Goal: Task Accomplishment & Management: Use online tool/utility

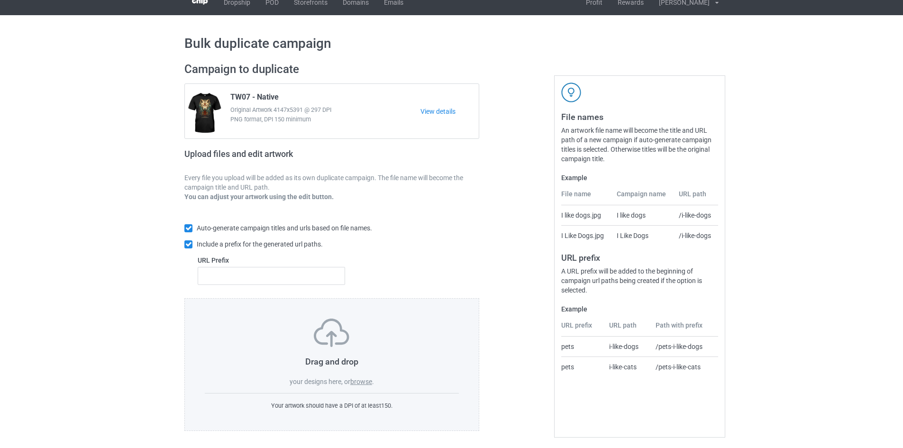
scroll to position [14, 0]
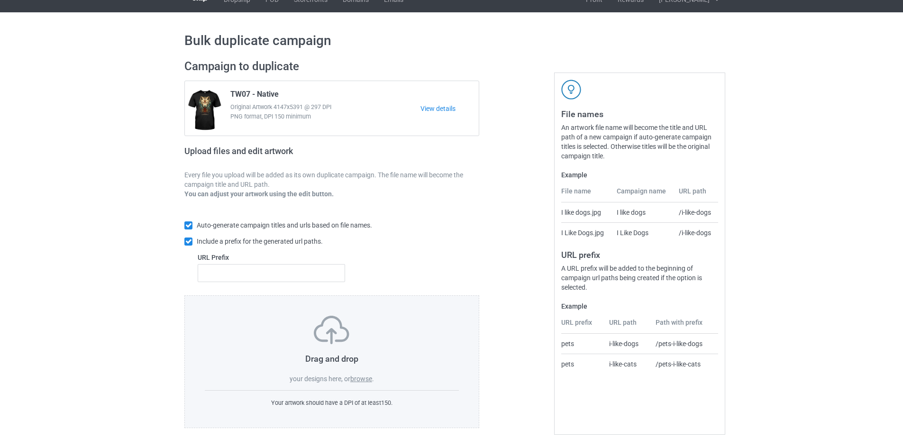
click at [364, 377] on label "browse" at bounding box center [361, 379] width 22 height 8
click at [0, 0] on input "browse" at bounding box center [0, 0] width 0 height 0
click at [354, 380] on label "browse" at bounding box center [361, 379] width 22 height 8
click at [0, 0] on input "browse" at bounding box center [0, 0] width 0 height 0
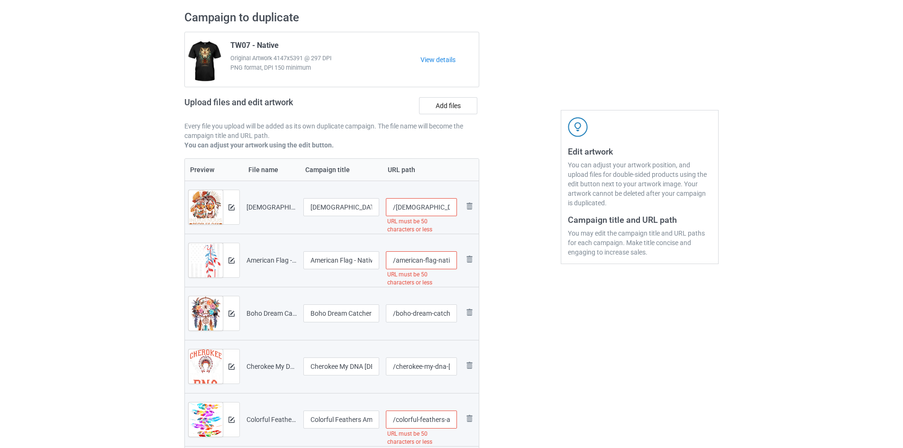
scroll to position [62, 0]
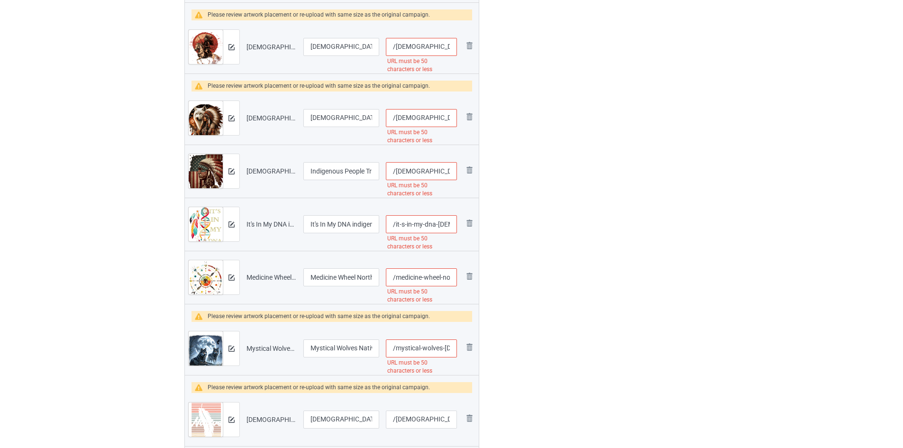
click at [519, 186] on div at bounding box center [520, 291] width 68 height 1995
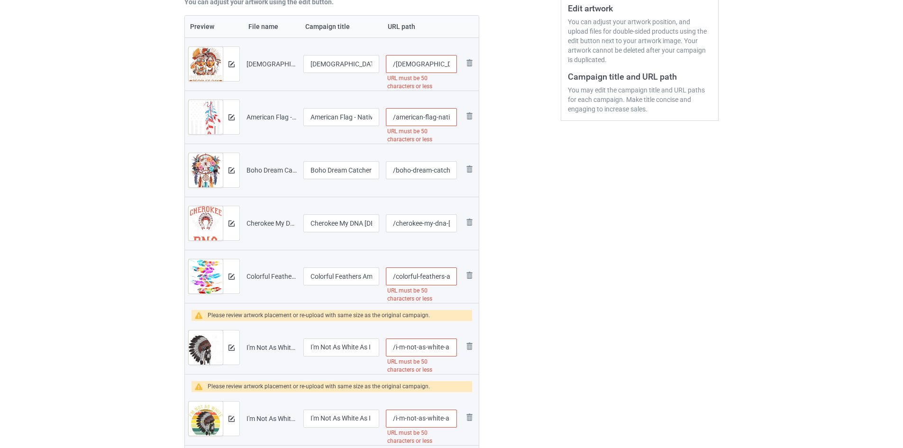
scroll to position [14, 0]
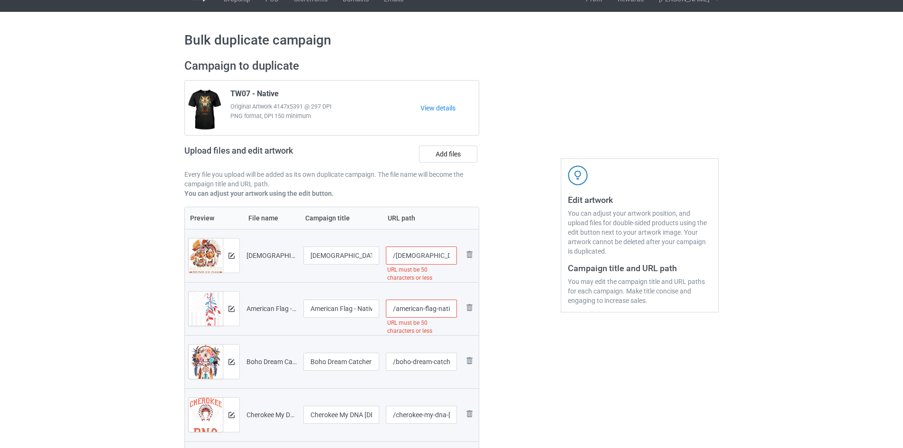
click at [395, 256] on input "/[DEMOGRAPHIC_DATA]-people-[DEMOGRAPHIC_DATA][DATE]-t-shirt-1" at bounding box center [421, 255] width 71 height 18
paste input "w07-native-0"
click at [396, 257] on input "/w07-native-0" at bounding box center [421, 255] width 71 height 18
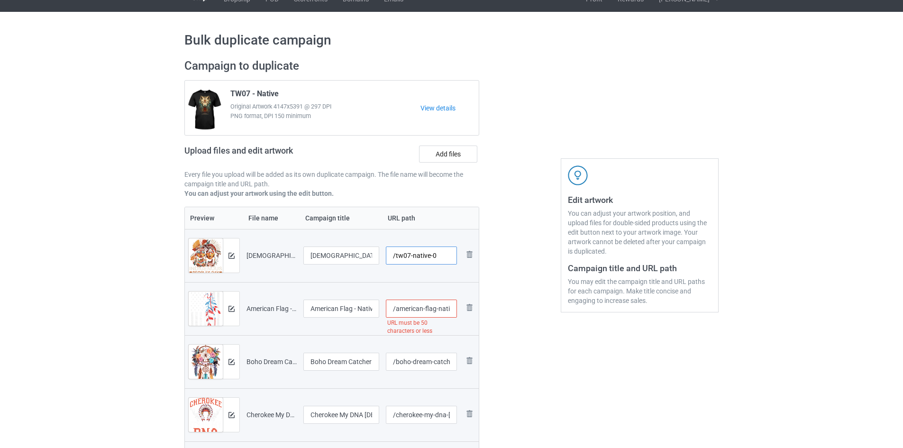
drag, startPoint x: 395, startPoint y: 257, endPoint x: 444, endPoint y: 255, distance: 49.3
click at [444, 255] on input "/tw07-native-0" at bounding box center [421, 255] width 71 height 18
click at [441, 256] on input "/tw07-native-0" at bounding box center [421, 255] width 71 height 18
type input "/tw07-native-01"
click at [396, 309] on input "/american-flag-native-feather-pride-month-indigenous-t-shirt" at bounding box center [421, 308] width 71 height 18
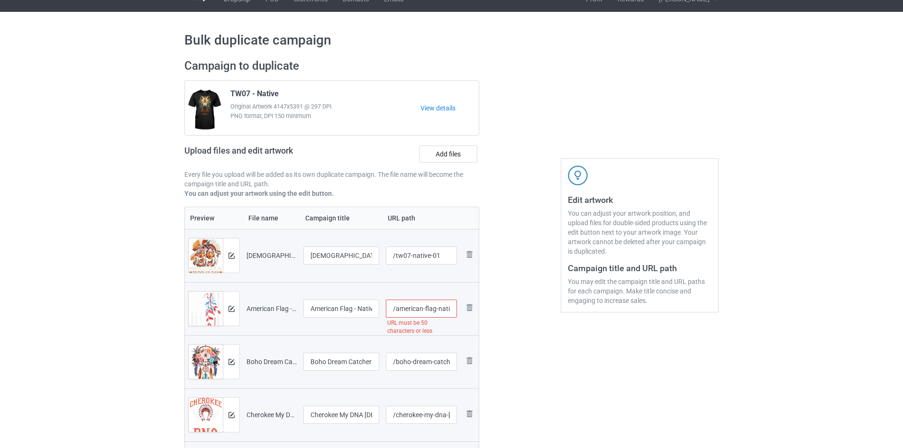
paste input "w07-native-0"
click at [395, 309] on input "/w07-native-0" at bounding box center [421, 308] width 71 height 18
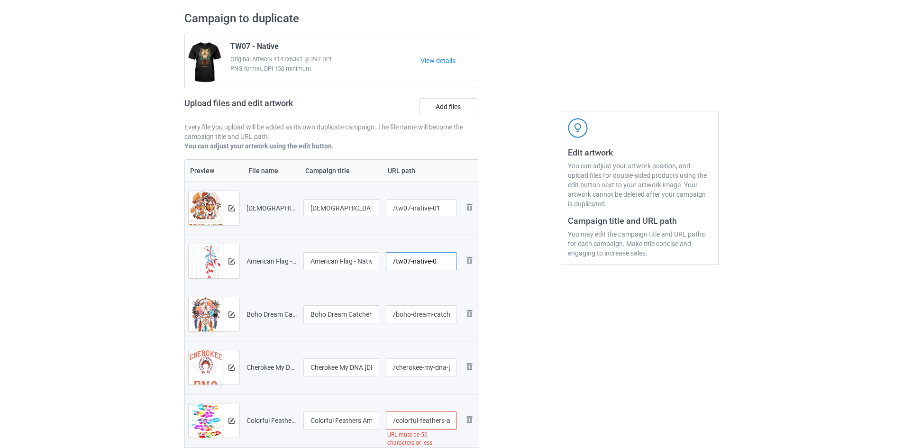
type input "/tw07-native-0"
click at [398, 315] on input "/boho-dream-catcher-t-shirt" at bounding box center [421, 314] width 71 height 18
drag, startPoint x: 396, startPoint y: 314, endPoint x: 692, endPoint y: 303, distance: 296.3
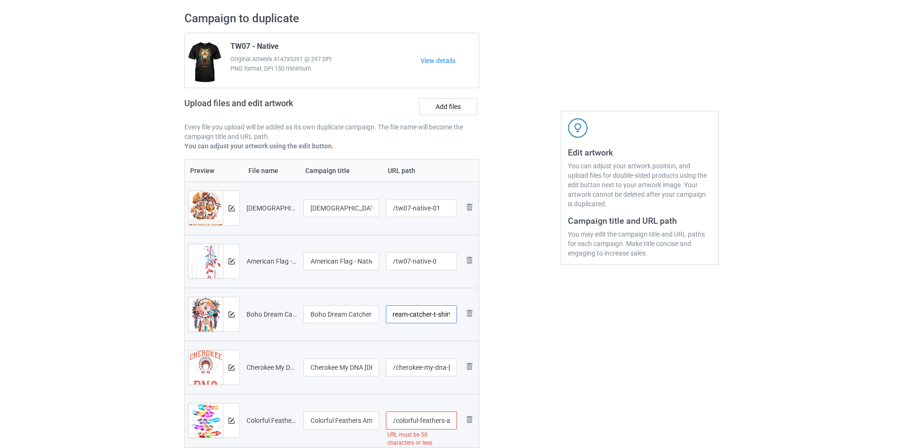
paste input "tw07-native-0"
type input "/tw07-native-03"
click at [444, 259] on input "/tw07-native-0" at bounding box center [421, 261] width 71 height 18
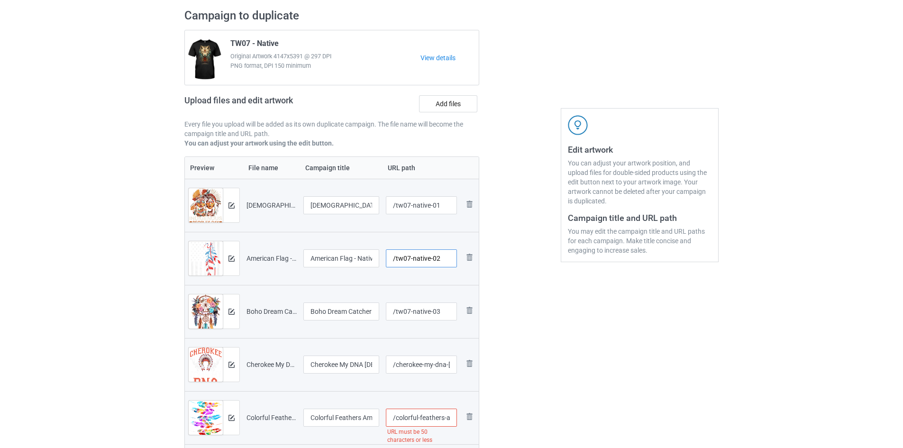
scroll to position [109, 0]
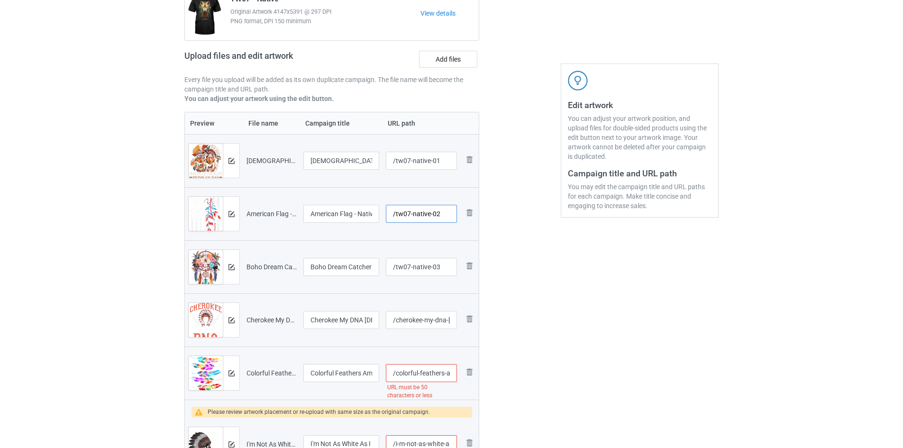
type input "/tw07-native-02"
drag, startPoint x: 394, startPoint y: 323, endPoint x: 617, endPoint y: 322, distance: 223.2
paste input "tw07-native-0"
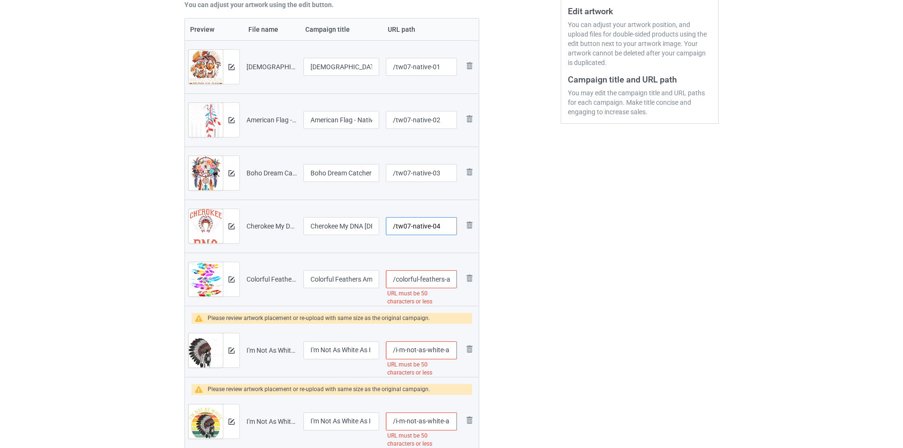
scroll to position [204, 0]
type input "/tw07-native-04"
drag, startPoint x: 395, startPoint y: 280, endPoint x: 669, endPoint y: 281, distance: 274.8
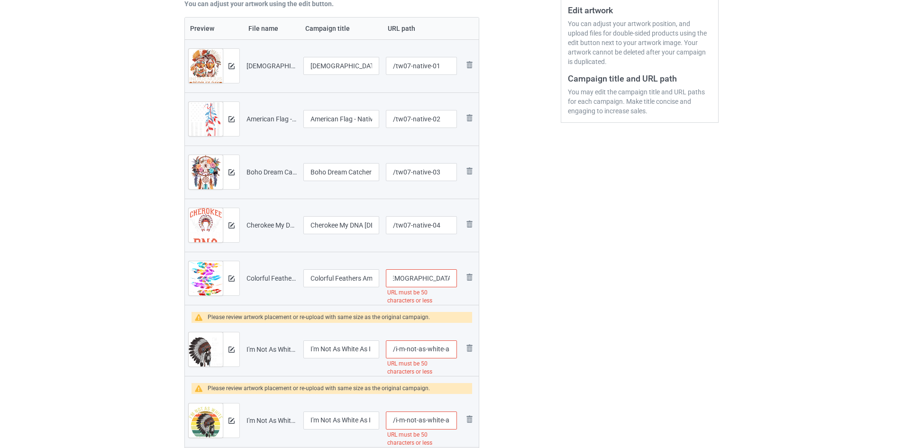
paste input "tw07-native-0"
type input "/tw07-native-05"
click at [394, 350] on input "/i-m-not-as-white-as-i-look-[DEMOGRAPHIC_DATA]-indian-hat-funny-t-shirt-1" at bounding box center [421, 349] width 71 height 18
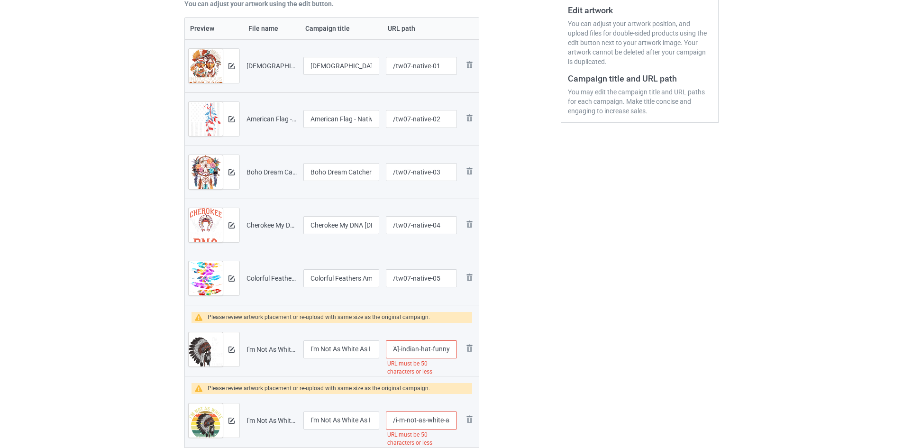
drag, startPoint x: 394, startPoint y: 350, endPoint x: 592, endPoint y: 350, distance: 197.6
paste input "tw07-native-0"
type input "/tw07-native-06"
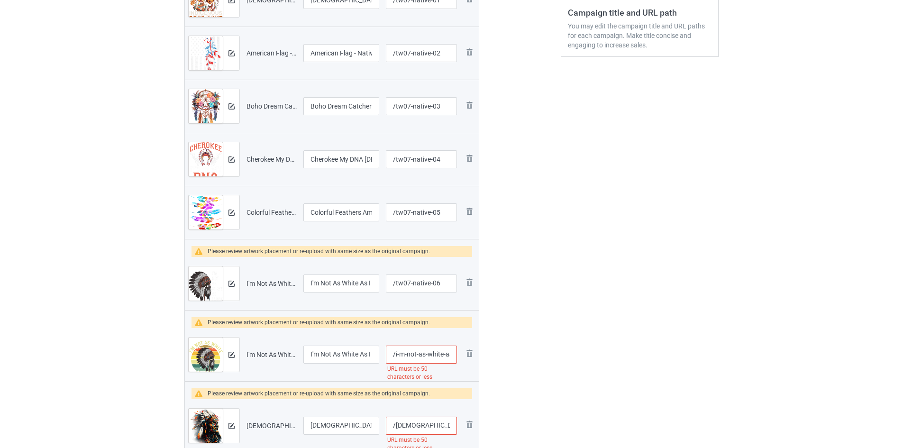
scroll to position [298, 0]
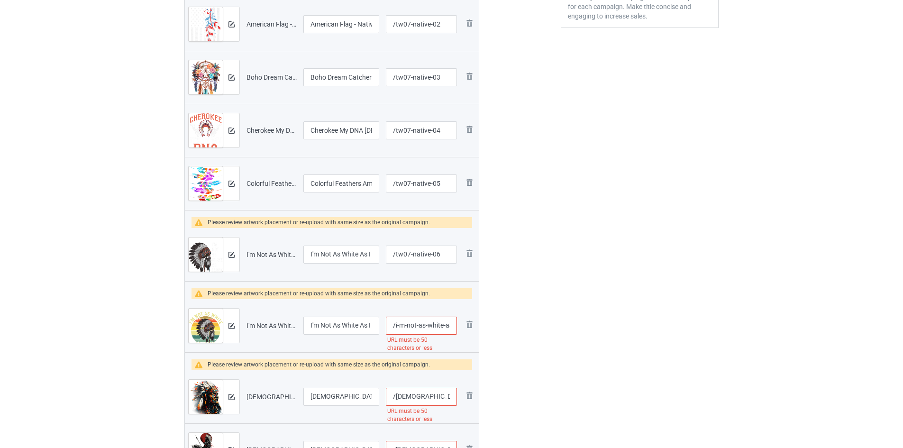
click at [402, 323] on input "/i-m-not-as-white-as-i-look-[DEMOGRAPHIC_DATA]-indian-hat-funny-t-shirt" at bounding box center [421, 325] width 71 height 18
paste input "tw07-native-0"
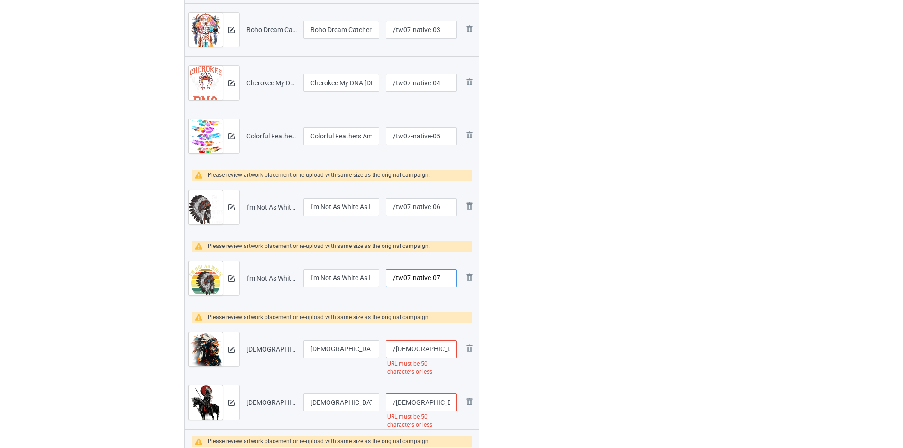
type input "/tw07-native-07"
click at [419, 348] on input "/[DEMOGRAPHIC_DATA]-chief-[DEMOGRAPHIC_DATA]-feather-headdress-artwork-t-shirt" at bounding box center [421, 349] width 71 height 18
paste input "tw07-native-0"
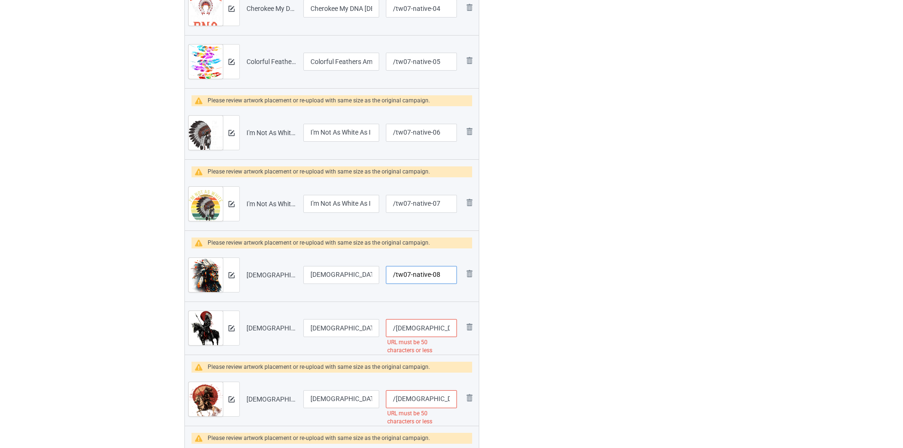
scroll to position [441, 0]
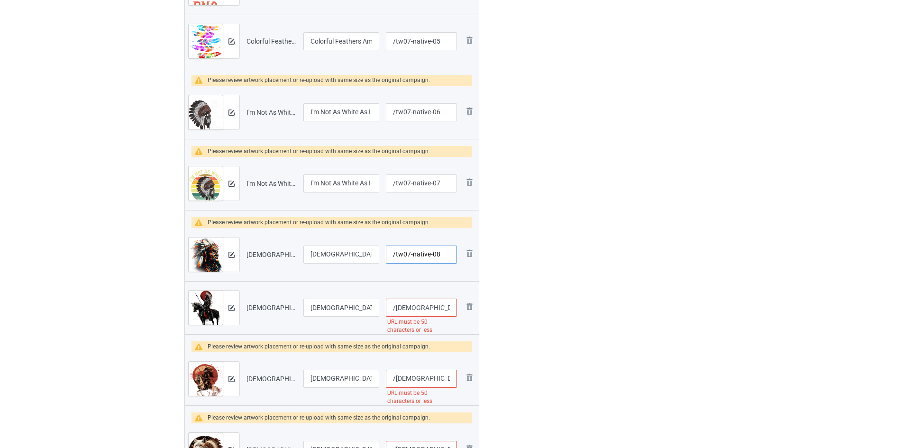
type input "/tw07-native-08"
click at [405, 307] on input "/[DEMOGRAPHIC_DATA]-chief-[DEMOGRAPHIC_DATA]-feather-headdress-horse-ride-t-shi…" at bounding box center [421, 307] width 71 height 18
paste input "tw07-native-0"
type input "/tw07-native-09"
click at [394, 379] on input "/[DEMOGRAPHIC_DATA]-chief-[DEMOGRAPHIC_DATA]-horse-ride-warrior-[DEMOGRAPHIC_DA…" at bounding box center [421, 379] width 71 height 18
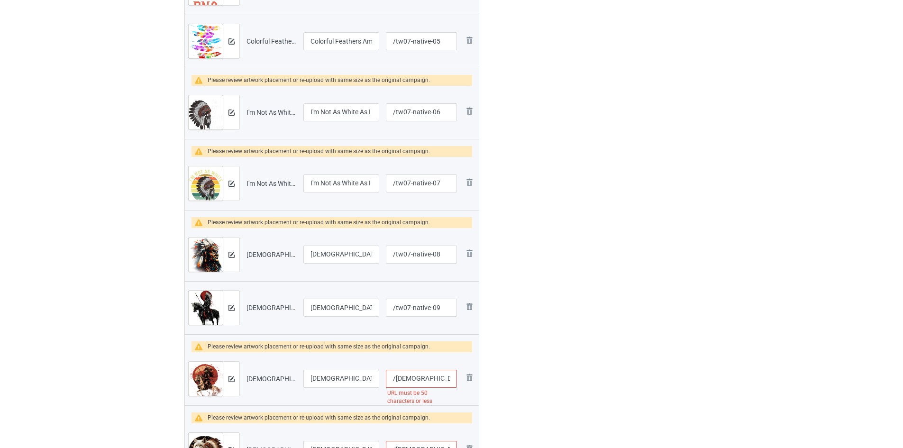
click at [394, 379] on input "/[DEMOGRAPHIC_DATA]-chief-[DEMOGRAPHIC_DATA]-horse-ride-warrior-[DEMOGRAPHIC_DA…" at bounding box center [421, 379] width 71 height 18
paste input "tw07-native-"
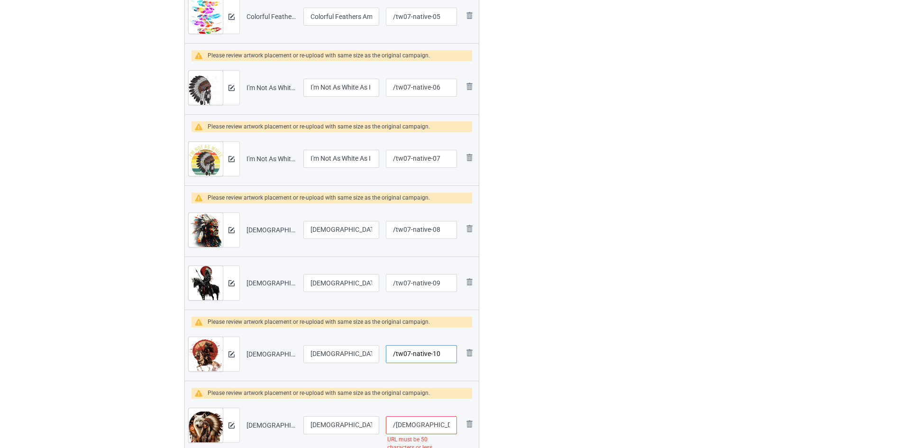
scroll to position [488, 0]
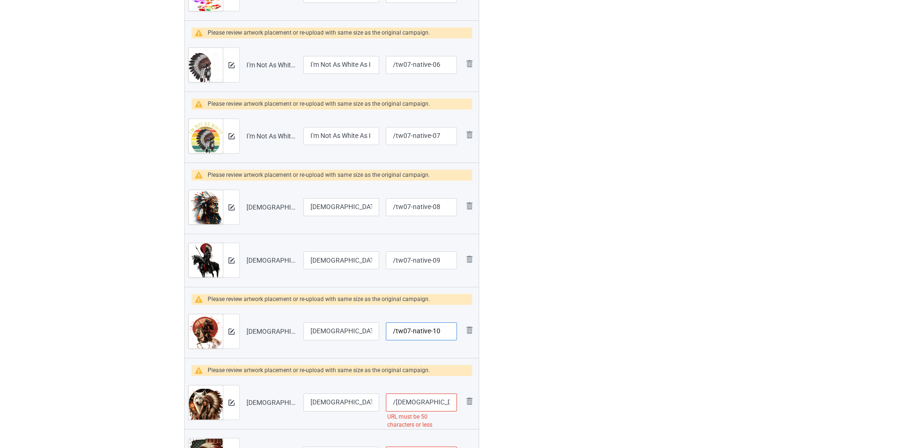
type input "/tw07-native-10"
click at [413, 404] on input "/[DEMOGRAPHIC_DATA]-woman-with-[PERSON_NAME]-vitage-gifts-t-shirt" at bounding box center [421, 402] width 71 height 18
paste input "tw07-native-"
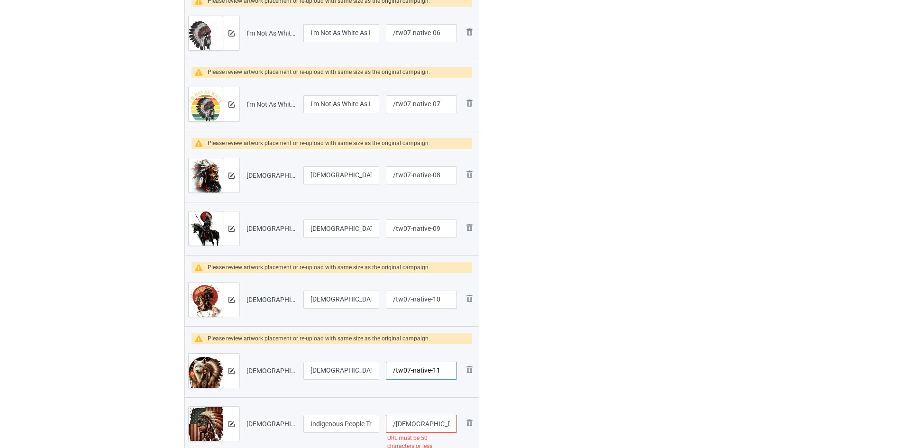
scroll to position [535, 0]
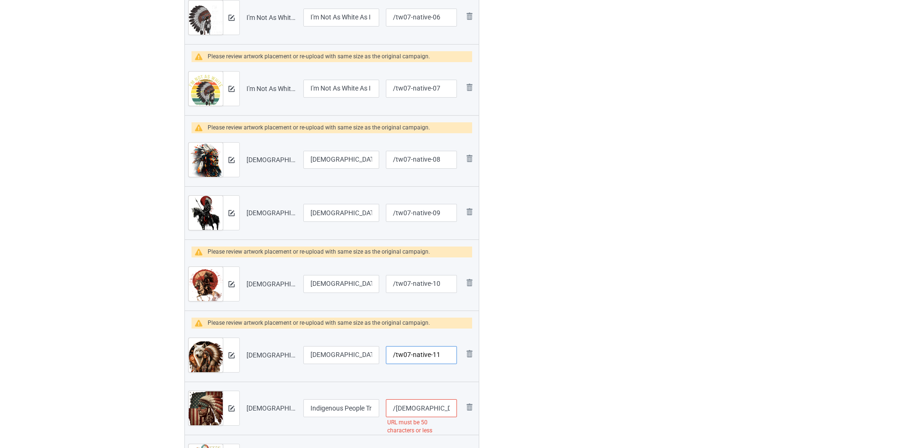
type input "/tw07-native-11"
click at [409, 406] on input "/[DEMOGRAPHIC_DATA]-people-tribal-cg-[DEMOGRAPHIC_DATA]-chief-american-[GEOGRAP…" at bounding box center [421, 408] width 71 height 18
paste input "tw07-native-"
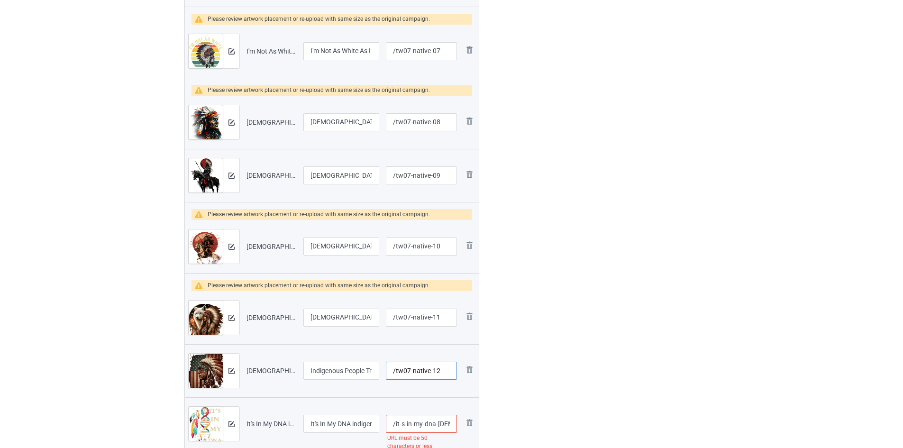
scroll to position [630, 0]
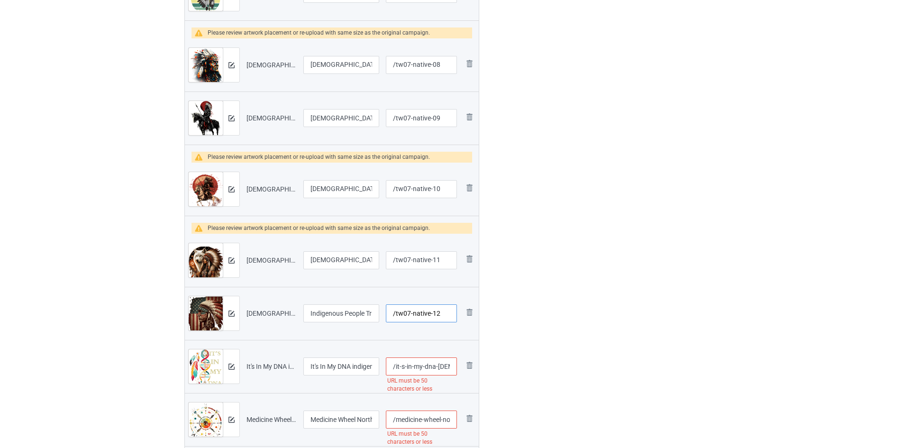
type input "/tw07-native-12"
click at [407, 366] on input "/it-s-in-my-dna-[DEMOGRAPHIC_DATA]-[DATE]-pride-t-shirt" at bounding box center [421, 366] width 71 height 18
paste input "tw07-native-"
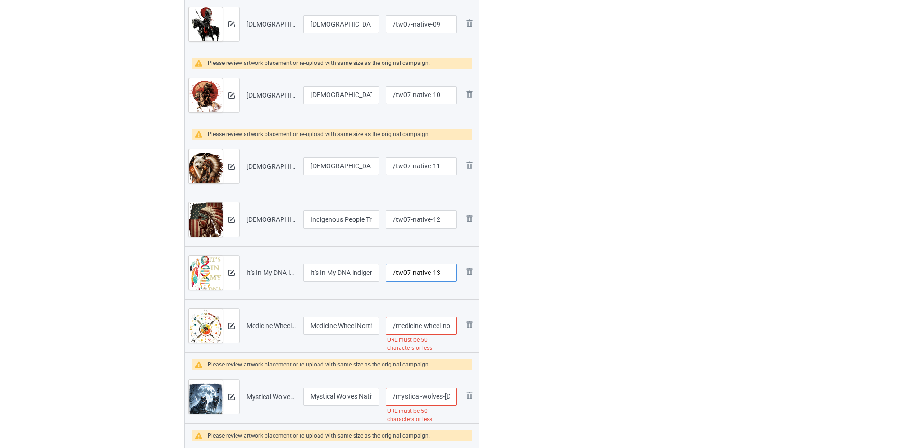
scroll to position [725, 0]
type input "/tw07-native-13"
click at [414, 327] on input "/medicine-wheel-north-american-[DEMOGRAPHIC_DATA]-tribe-tribe-t-shirt" at bounding box center [421, 325] width 71 height 18
paste input "tw07-native-"
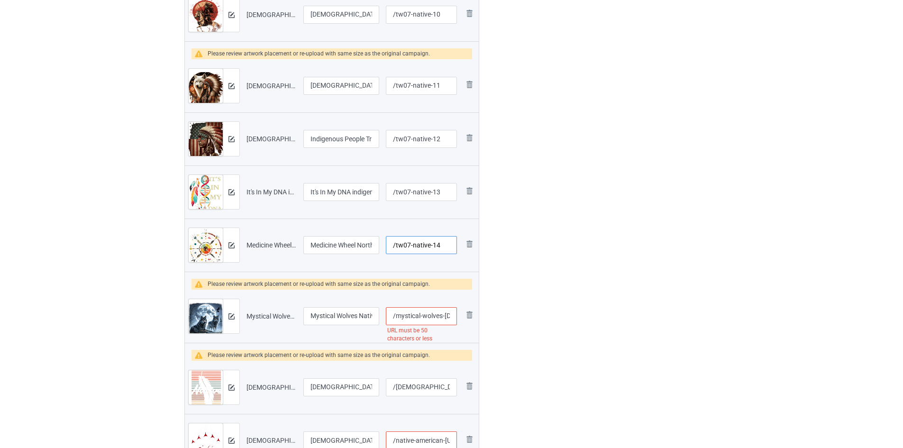
scroll to position [820, 0]
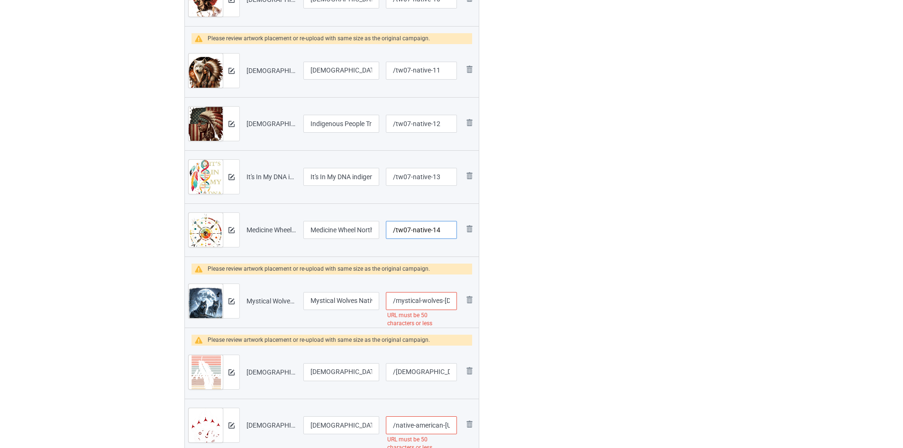
type input "/tw07-native-14"
click at [419, 300] on input "/mystical-wolves-[DEMOGRAPHIC_DATA]-full-moon-mountain-0-cas-09-t-shirt-1" at bounding box center [421, 301] width 71 height 18
paste input "tw07-native-"
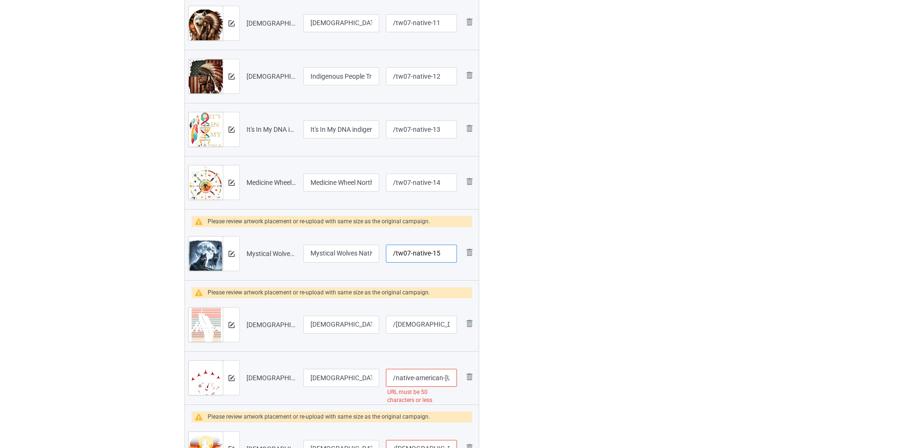
type input "/tw07-native-15"
click at [421, 323] on input "/[DEMOGRAPHIC_DATA]-pride-t-shirt-t-shirt" at bounding box center [421, 325] width 71 height 18
paste input "tw07-native-"
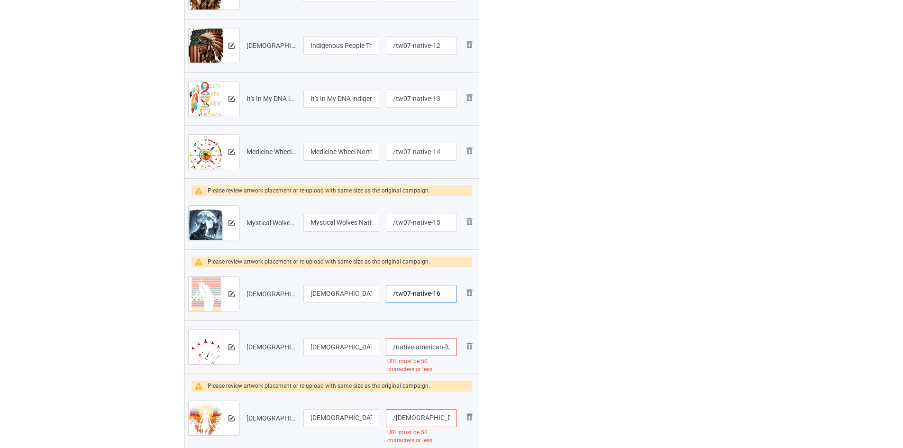
scroll to position [914, 0]
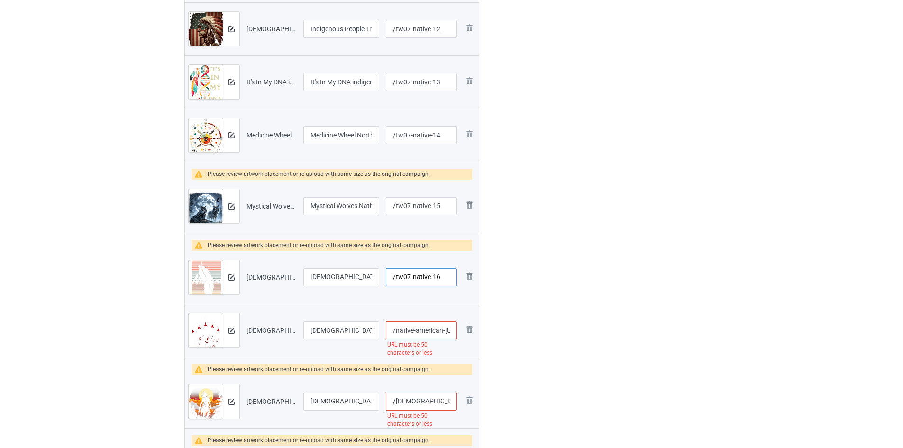
type input "/tw07-native-16"
click at [407, 330] on input "/native-american-[US_STATE]-grizzly-bear-claw-indian-pride-t-shirt-1" at bounding box center [421, 330] width 71 height 18
paste input "tw07-native-"
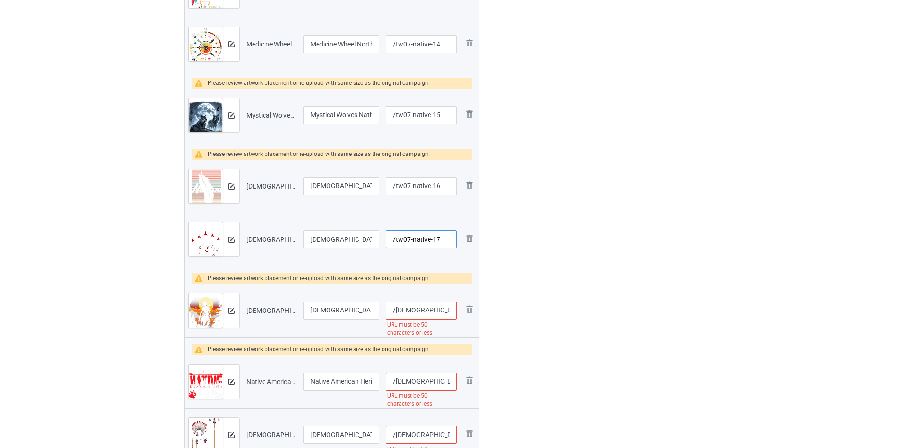
scroll to position [1009, 0]
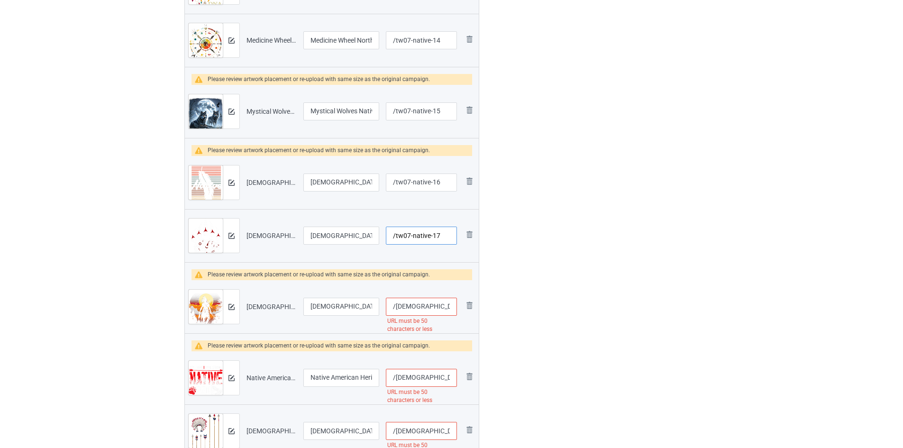
type input "/tw07-native-17"
click at [405, 311] on input "/[DEMOGRAPHIC_DATA]-chief-tribes-culture-sacred-sioux-t-shirt" at bounding box center [421, 307] width 71 height 18
paste input "tw07-native-"
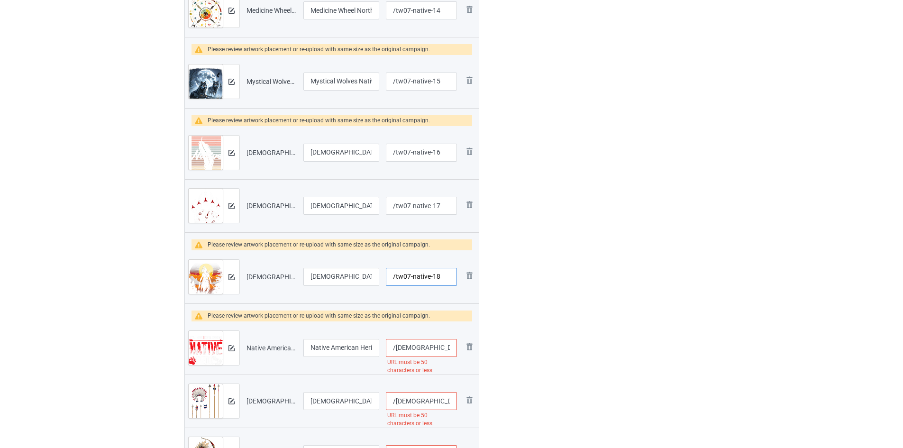
scroll to position [1104, 0]
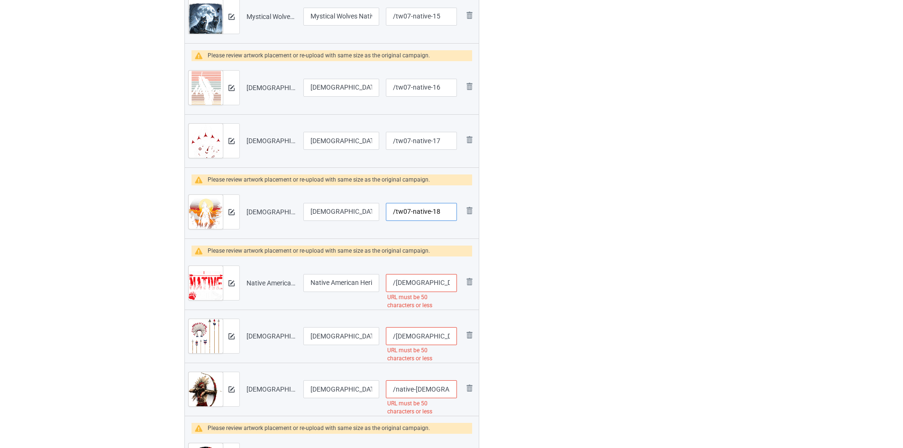
type input "/tw07-native-18"
click at [410, 286] on input "/[DEMOGRAPHIC_DATA]-heritage-indigenous-pride-[DEMOGRAPHIC_DATA]-t-shirt" at bounding box center [421, 283] width 71 height 18
paste input "tw07-native-"
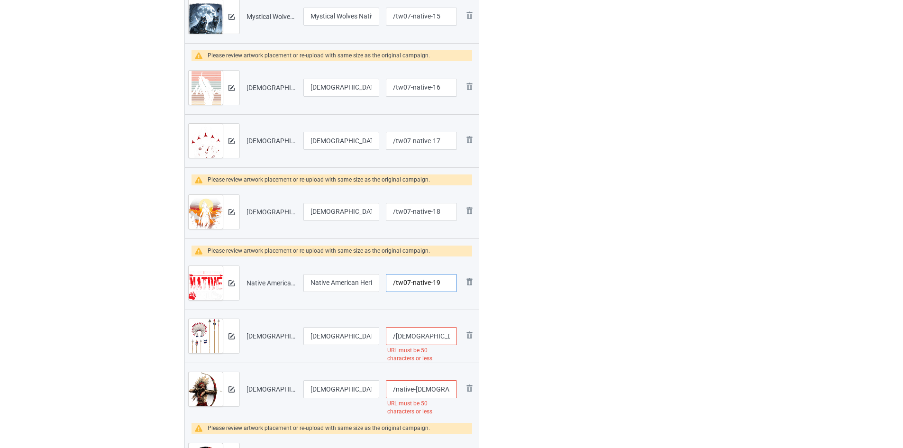
type input "/tw07-native-19"
click at [419, 333] on input "/[DEMOGRAPHIC_DATA]-indian-4-th-of-july-[DEMOGRAPHIC_DATA]-t-shirt" at bounding box center [421, 336] width 71 height 18
paste input "tw07-native-"
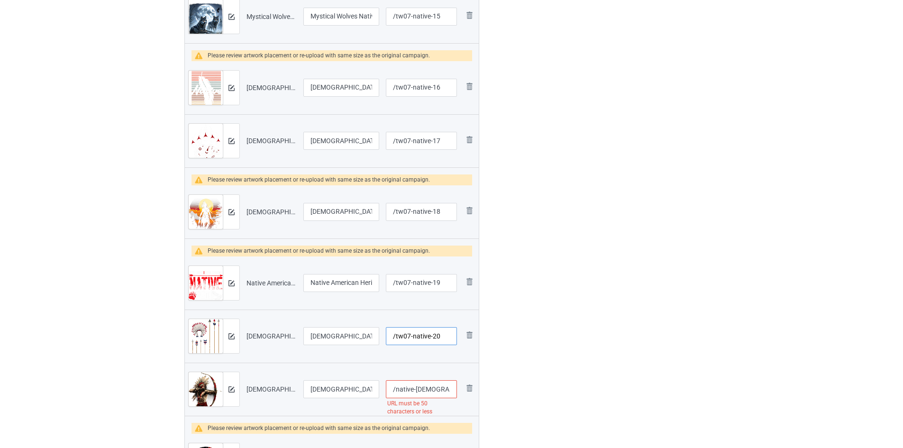
scroll to position [1151, 0]
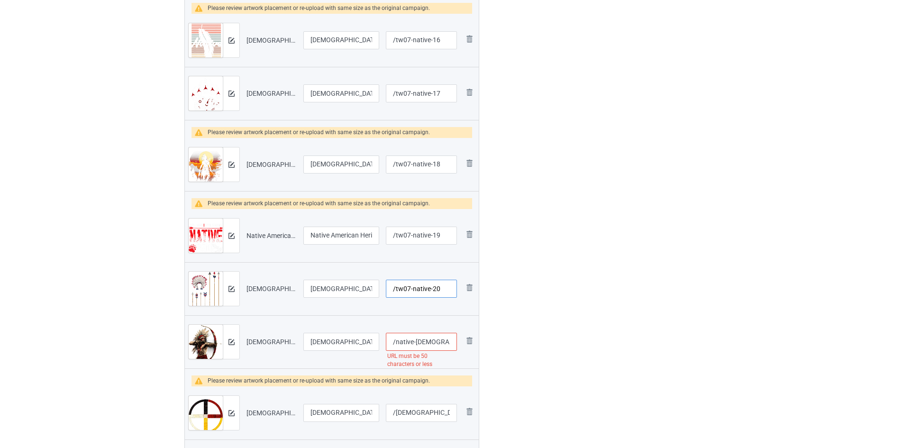
type input "/tw07-native-20"
click at [427, 347] on input "/native-[DEMOGRAPHIC_DATA]-chief-bow-[DEMOGRAPHIC_DATA]-pride-t-shirt" at bounding box center [421, 342] width 71 height 18
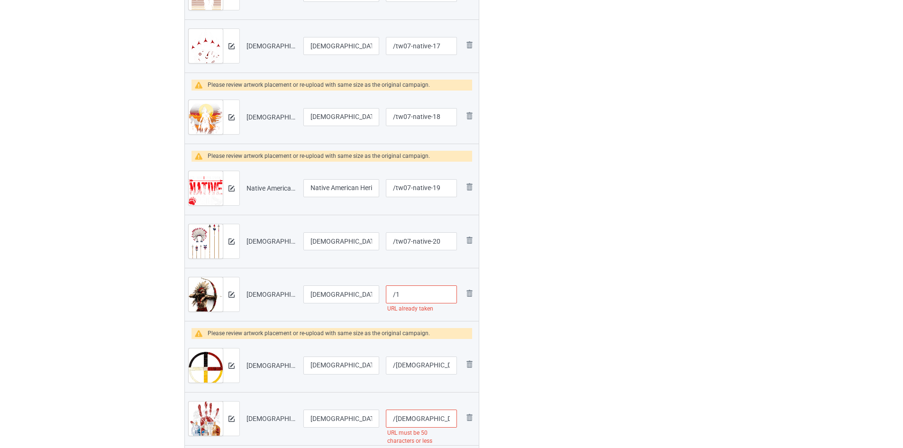
paste input "tw07-native-"
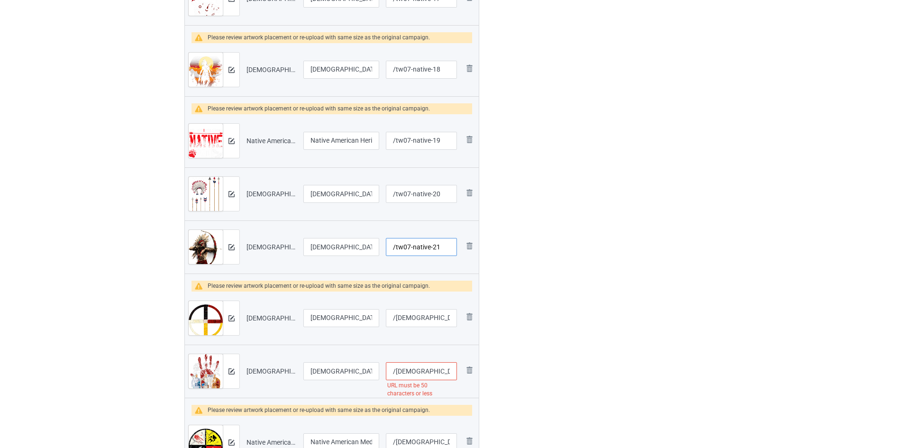
type input "/tw07-native-21"
click at [429, 324] on input "/[DEMOGRAPHIC_DATA]-indian-medicine-wheel-t-shirt" at bounding box center [421, 318] width 71 height 18
paste input "tw07-native-"
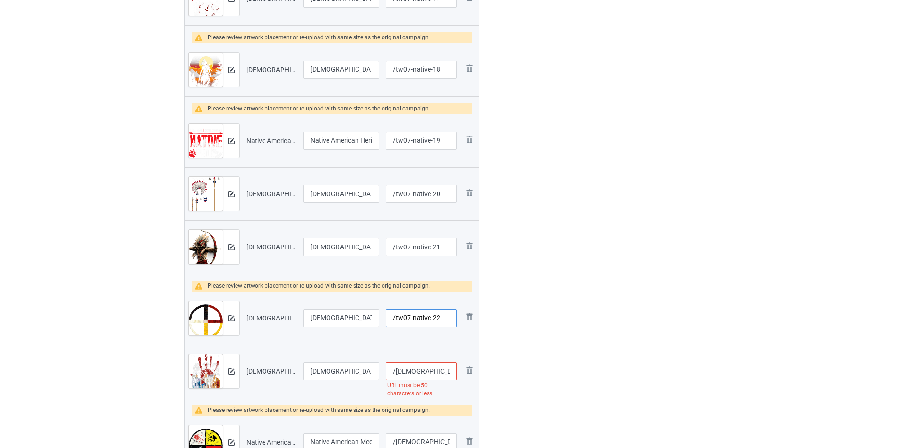
scroll to position [1293, 0]
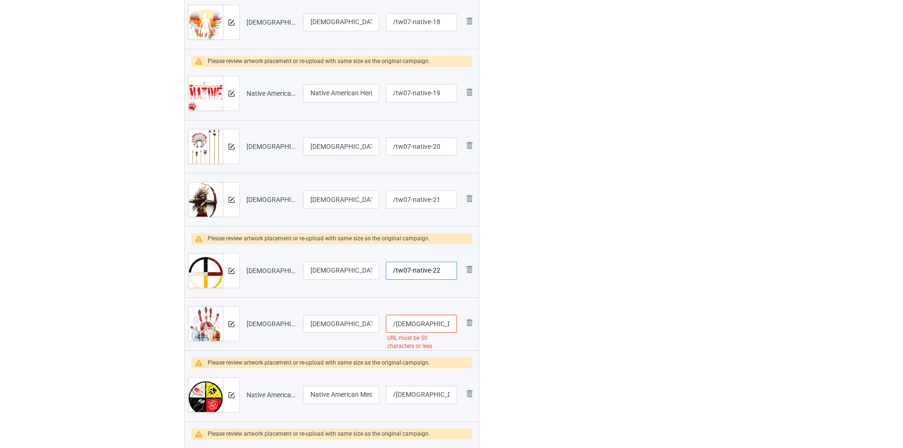
type input "/tw07-native-22"
click at [414, 317] on input "/[DEMOGRAPHIC_DATA]-indigenous-red-hand-indian-blood-themed-t-shirt-1" at bounding box center [421, 324] width 71 height 18
paste input "tw07-native-"
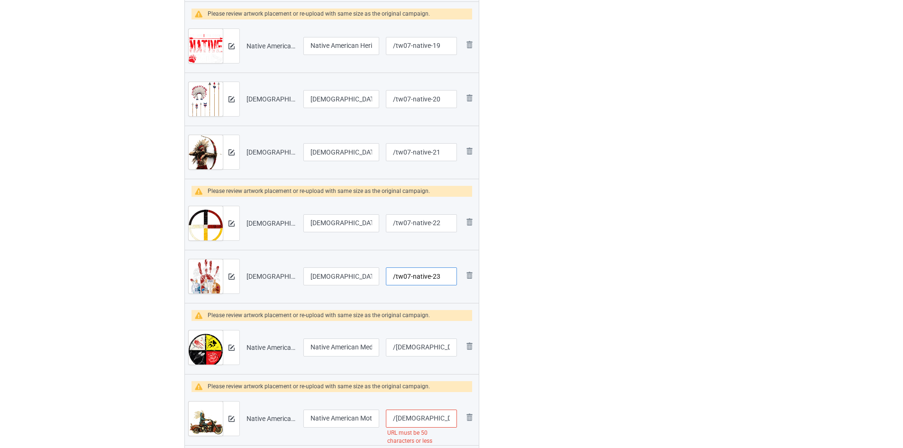
type input "/tw07-native-23"
click at [417, 355] on input "/[DEMOGRAPHIC_DATA]-medicine-wheel-t-shirt" at bounding box center [421, 347] width 71 height 18
paste input "tw07-native-"
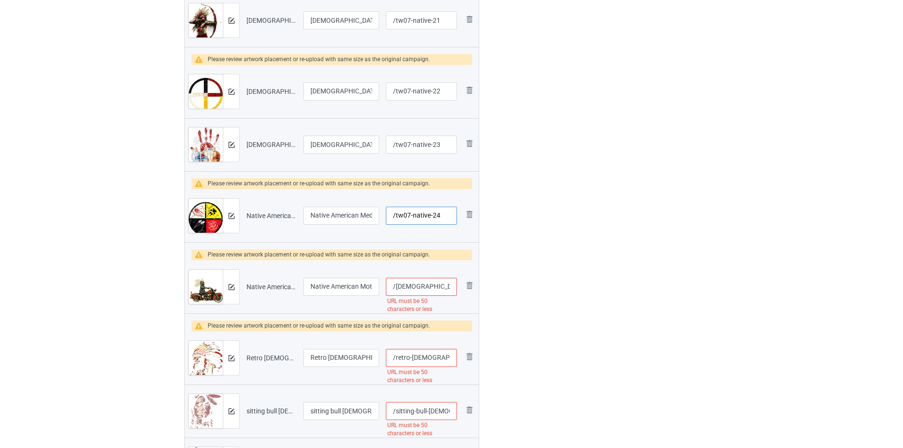
scroll to position [1483, 0]
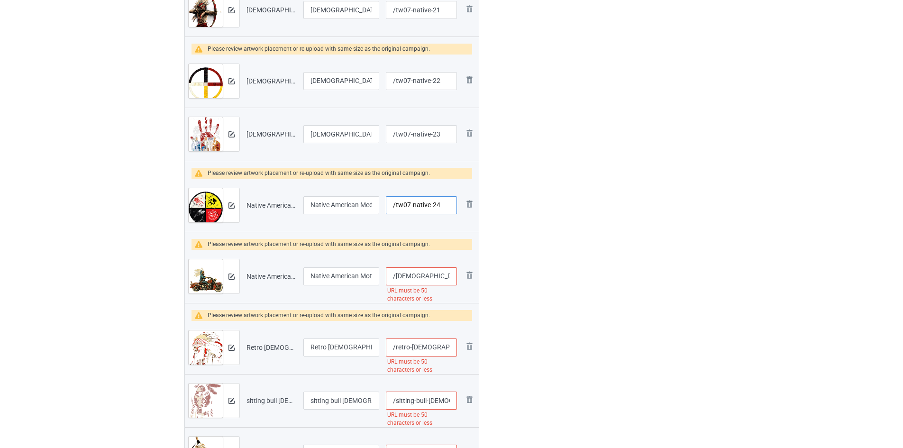
type input "/tw07-native-24"
click at [421, 275] on input "/[DEMOGRAPHIC_DATA]-motorcycle-[DEMOGRAPHIC_DATA]-bikers-old-classic-bikes-t-sh…" at bounding box center [421, 276] width 71 height 18
paste input "tw07-native-"
type input "/tw07-native-26"
click at [419, 345] on input "/retro-[DEMOGRAPHIC_DATA]-indian-headdress-vintage-men-graphic-t-shirt" at bounding box center [421, 347] width 71 height 18
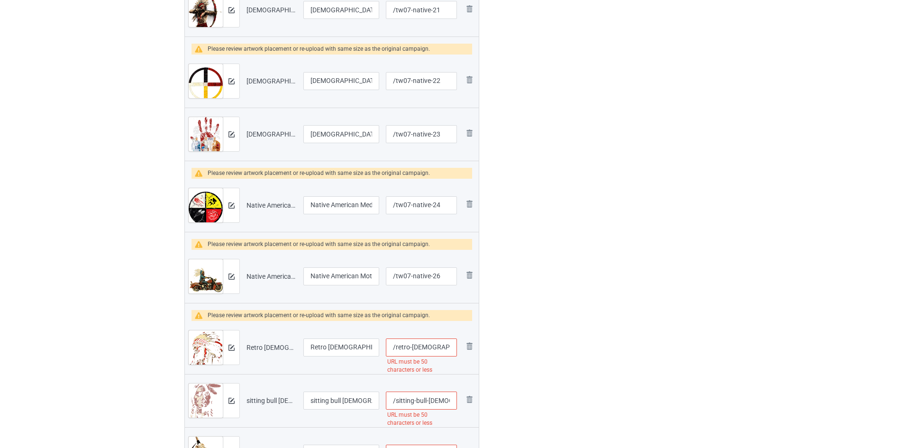
paste input "tw07-native-"
type input "/tw07-native-27"
click at [409, 397] on input "/sitting-bull-[DEMOGRAPHIC_DATA]-chief-[DEMOGRAPHIC_DATA]-men-women-t-shirt" at bounding box center [421, 400] width 71 height 18
paste input "tw07-native-"
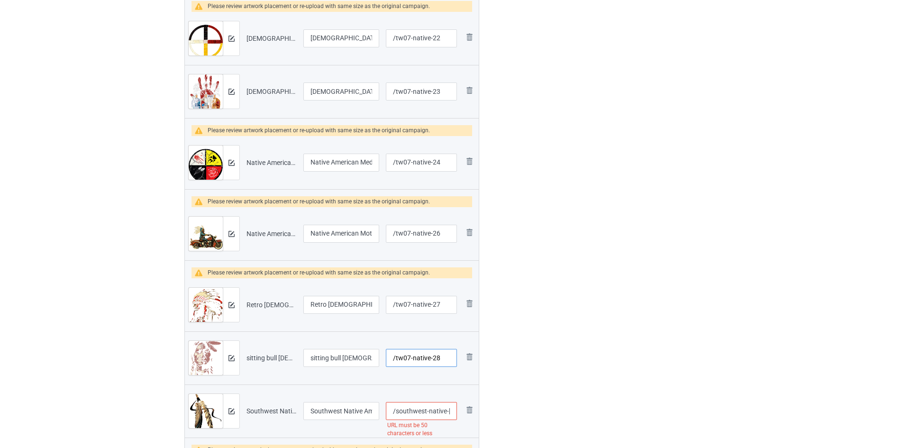
scroll to position [1578, 0]
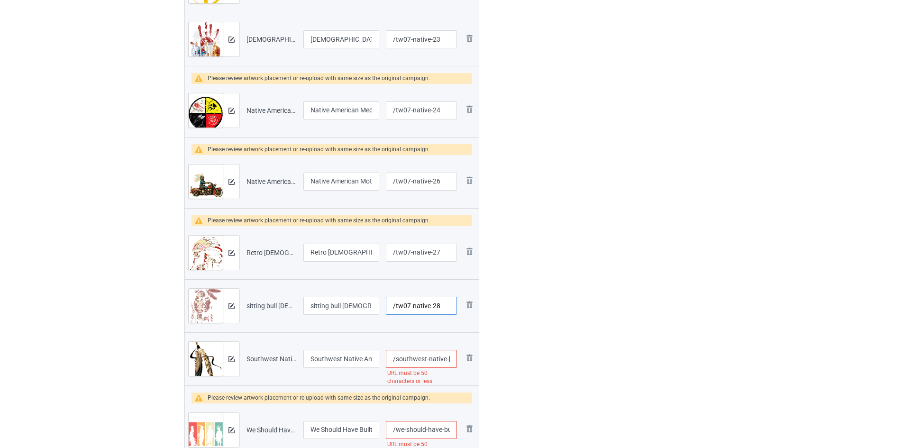
type input "/tw07-native-28"
click at [404, 365] on input "/southwest-native-[DEMOGRAPHIC_DATA]-tribal-art-colorful-feather-t-shirt" at bounding box center [421, 359] width 71 height 18
paste input "tw07-native-"
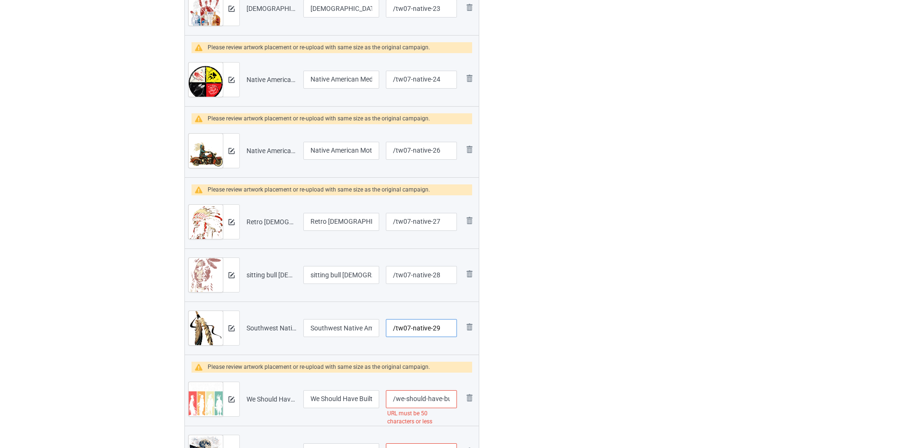
scroll to position [1625, 0]
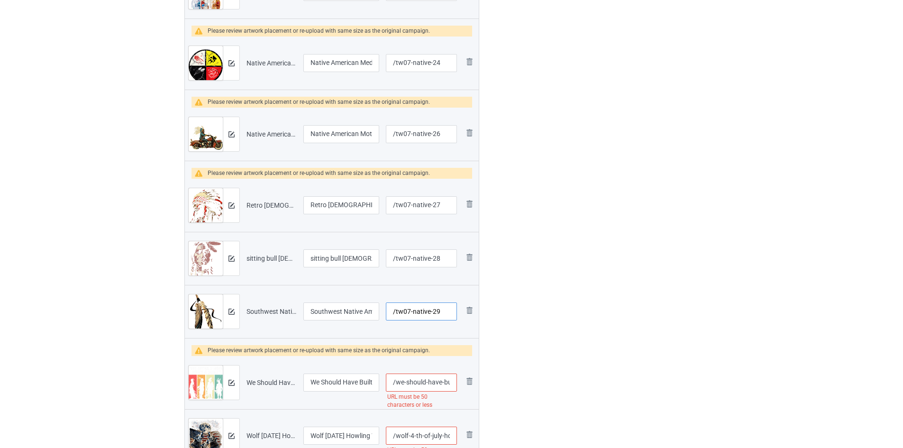
type input "/tw07-native-29"
click at [412, 388] on input "/we-should-have-built-a-wall-[DEMOGRAPHIC_DATA]-t-shirt" at bounding box center [421, 382] width 71 height 18
paste input "tw07-native-"
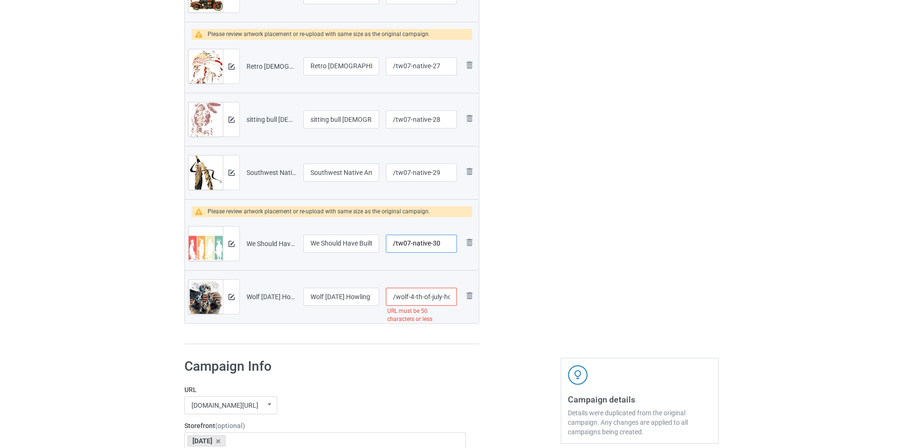
scroll to position [1767, 0]
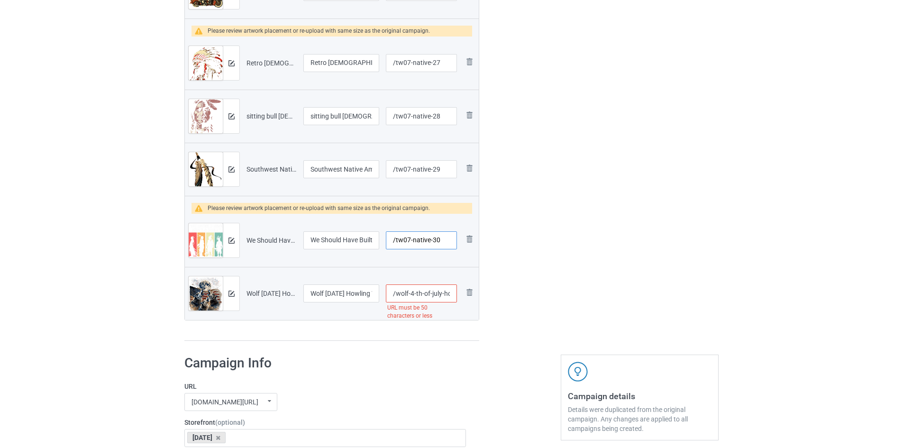
type input "/tw07-native-30"
click at [435, 288] on input "/wolf-4-th-of-july-howling-wolves-under-moon-american-flag-t-shirt" at bounding box center [421, 293] width 71 height 18
paste input "tw07-native-"
type input "/tw07-native-31"
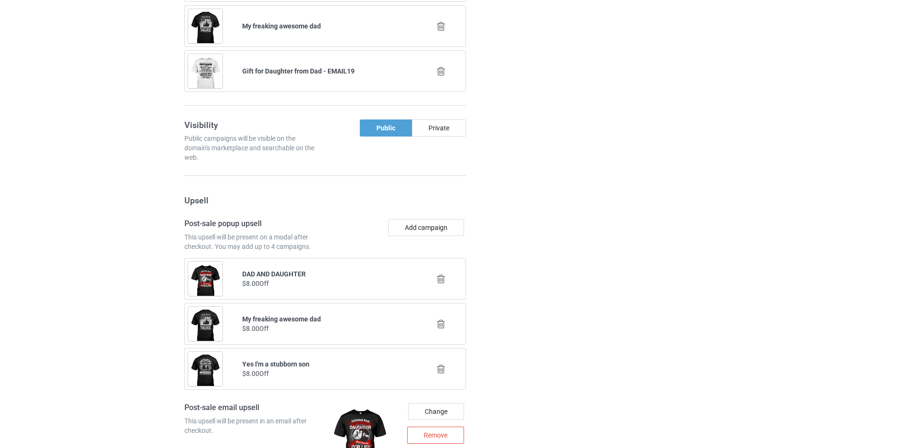
scroll to position [3011, 0]
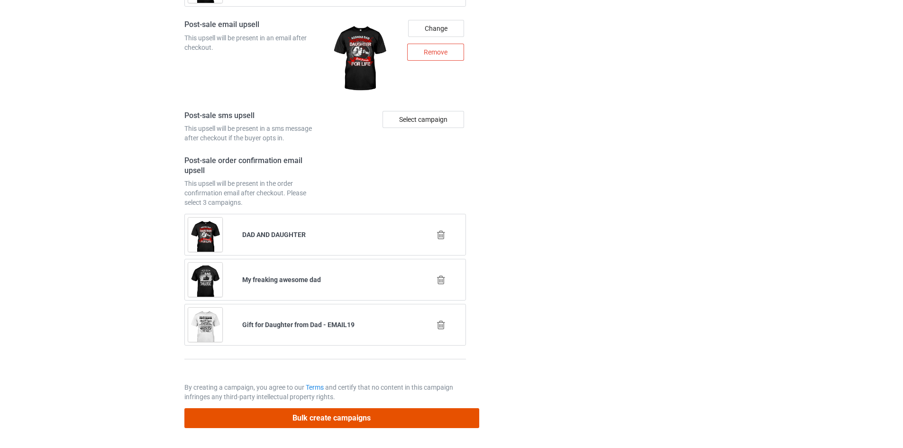
click at [362, 421] on button "Bulk create campaigns" at bounding box center [331, 417] width 295 height 19
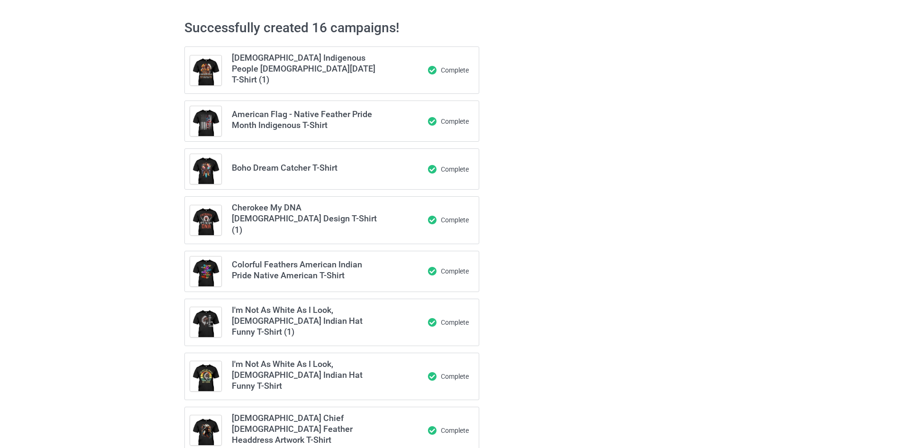
scroll to position [0, 0]
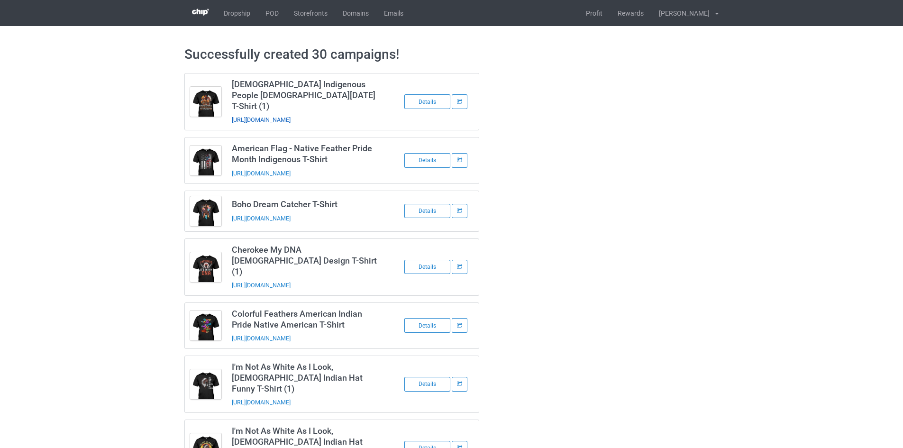
click at [290, 116] on link "[URL][DOMAIN_NAME]" at bounding box center [261, 119] width 59 height 7
